Goal: Find specific page/section: Find specific page/section

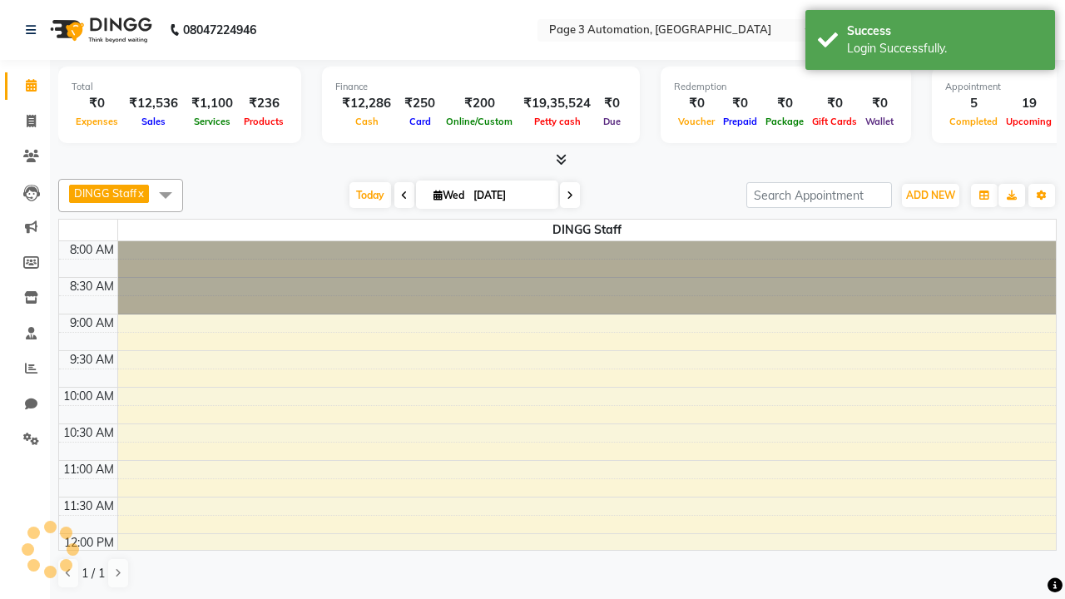
select select "en"
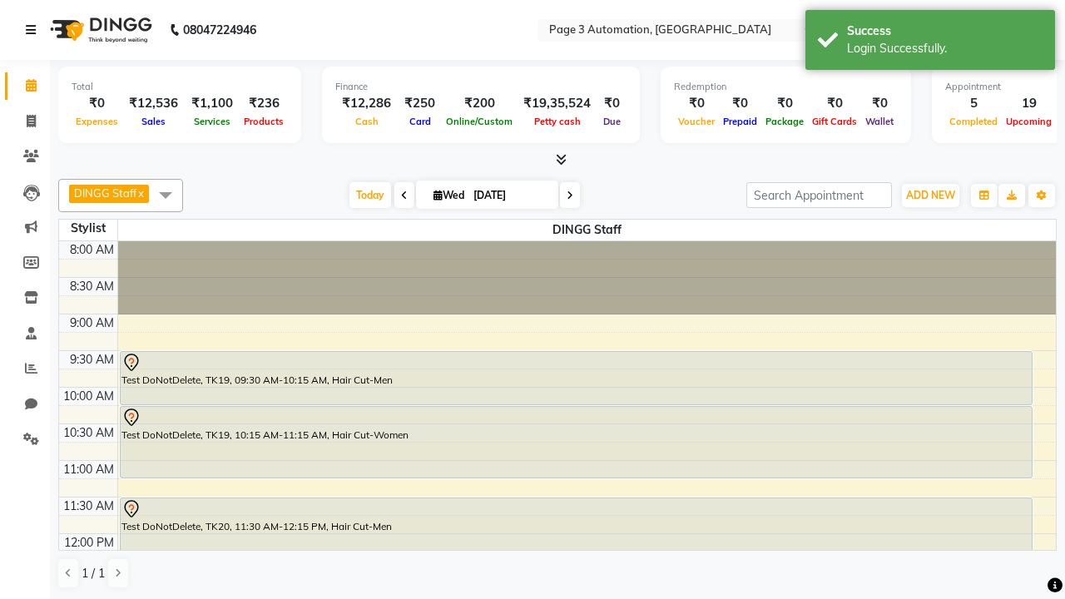
click at [34, 30] on icon at bounding box center [31, 30] width 10 height 12
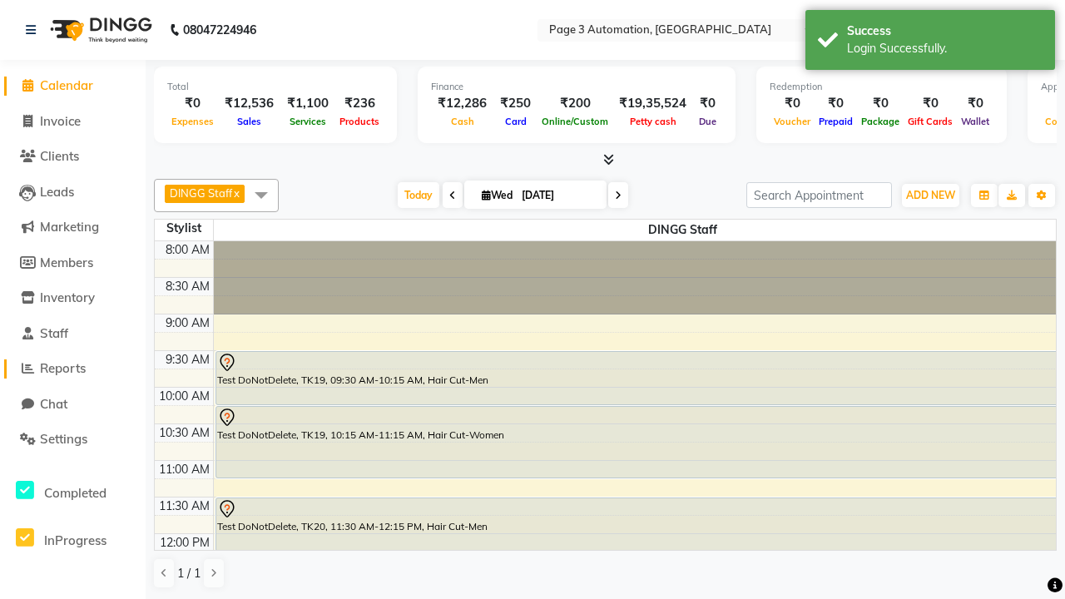
click at [72, 368] on span "Reports" at bounding box center [63, 368] width 46 height 16
